Goal: Obtain resource: Download file/media

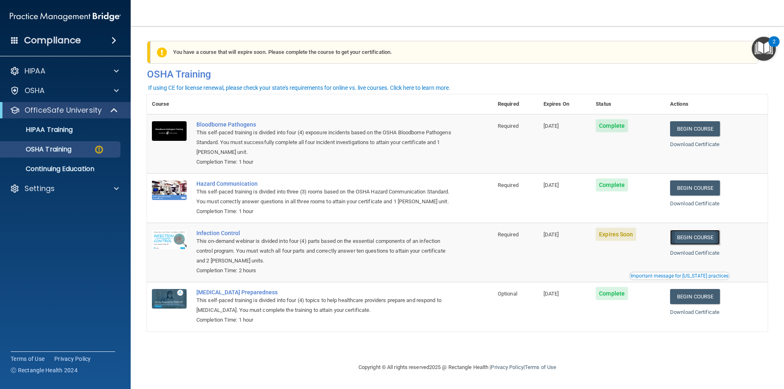
click at [689, 245] on link "Begin Course" at bounding box center [695, 237] width 50 height 15
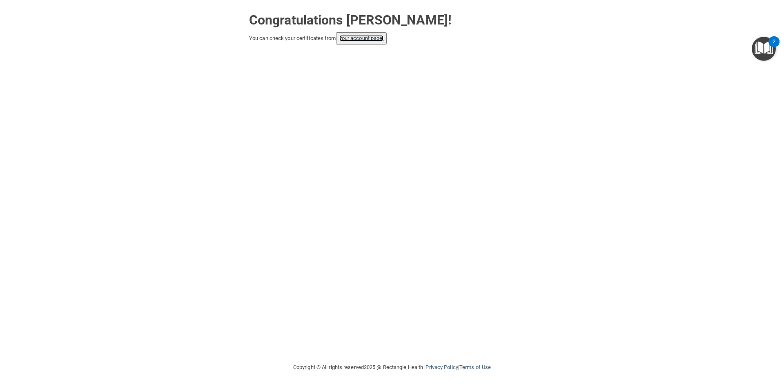
click at [349, 39] on link "your account page!" at bounding box center [361, 38] width 45 height 6
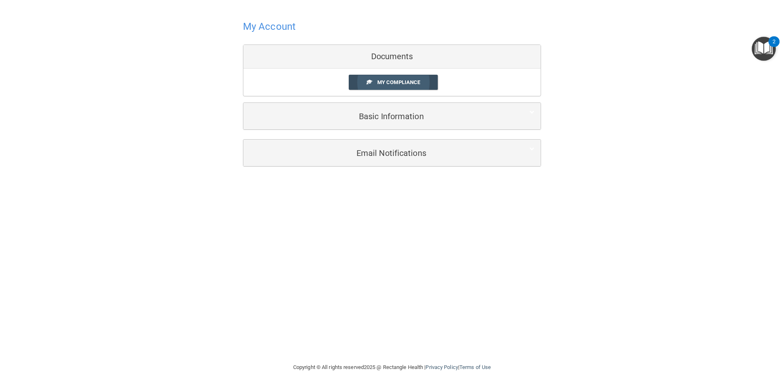
click at [421, 82] on link "My Compliance" at bounding box center [393, 82] width 89 height 15
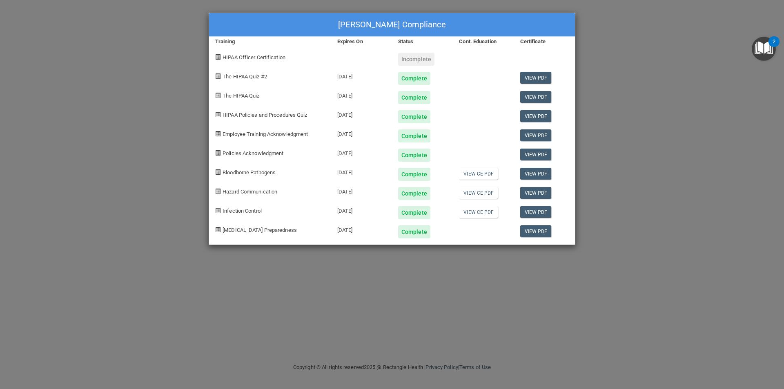
click at [118, 389] on div "Starr Clarke's Compliance Training Expires On Status Cont. Education Certificat…" at bounding box center [392, 194] width 784 height 389
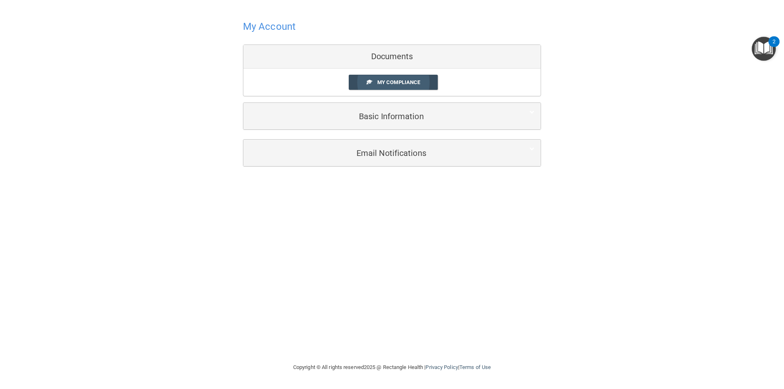
click at [383, 85] on span "My Compliance" at bounding box center [398, 82] width 43 height 6
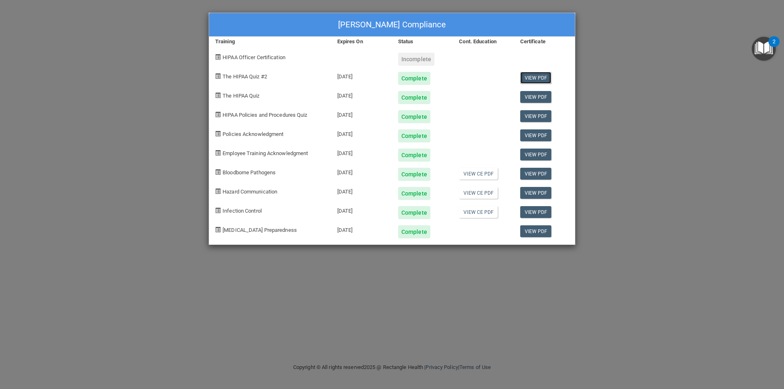
click at [536, 77] on link "View PDF" at bounding box center [535, 78] width 31 height 12
click at [546, 96] on link "View PDF" at bounding box center [535, 97] width 31 height 12
click at [543, 114] on link "View PDF" at bounding box center [535, 116] width 31 height 12
click at [538, 135] on link "View PDF" at bounding box center [535, 135] width 31 height 12
click at [546, 152] on link "View PDF" at bounding box center [535, 155] width 31 height 12
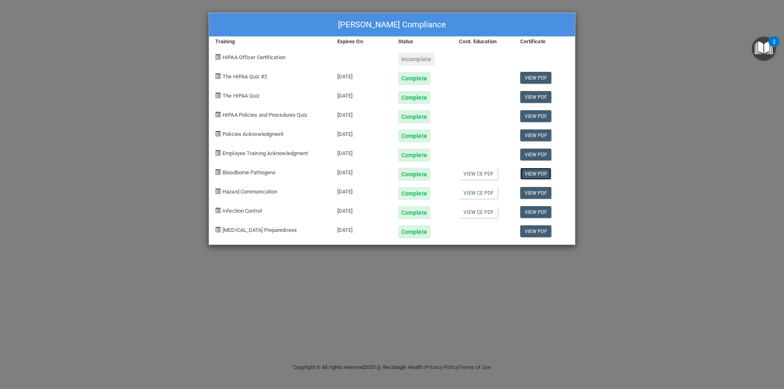
click at [546, 173] on link "View PDF" at bounding box center [535, 174] width 31 height 12
click at [540, 195] on link "View PDF" at bounding box center [535, 193] width 31 height 12
click at [546, 210] on link "View PDF" at bounding box center [535, 212] width 31 height 12
click at [526, 229] on link "View PDF" at bounding box center [535, 231] width 31 height 12
